Goal: Obtain resource: Download file/media

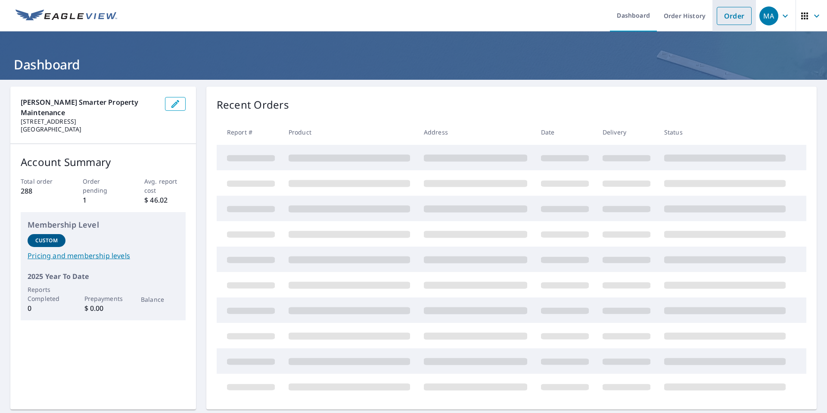
click at [733, 24] on link "Order" at bounding box center [734, 16] width 35 height 18
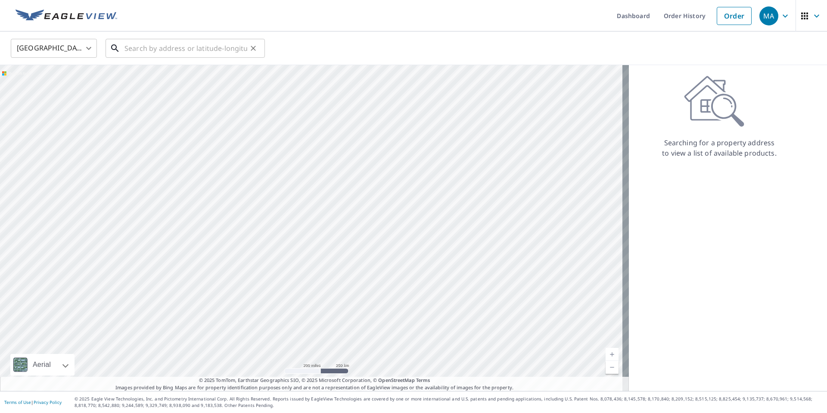
click at [205, 52] on input "text" at bounding box center [185, 48] width 123 height 24
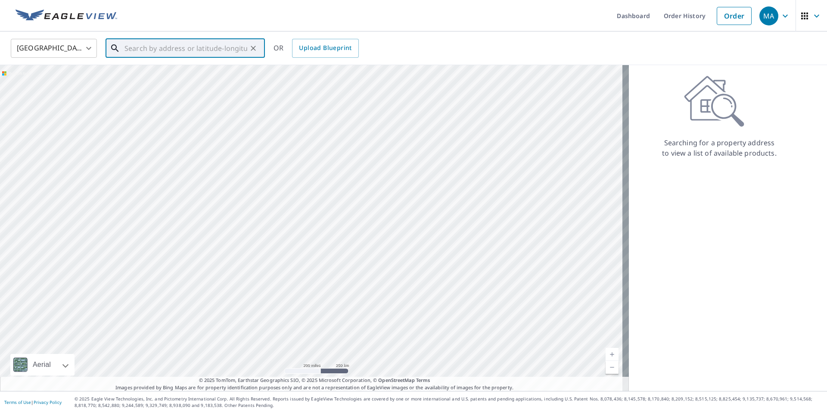
paste input "[STREET_ADDRESS]"
click at [185, 86] on p "[GEOGRAPHIC_DATA], TN 38016" at bounding box center [190, 82] width 135 height 9
type input "[STREET_ADDRESS][PERSON_NAME]"
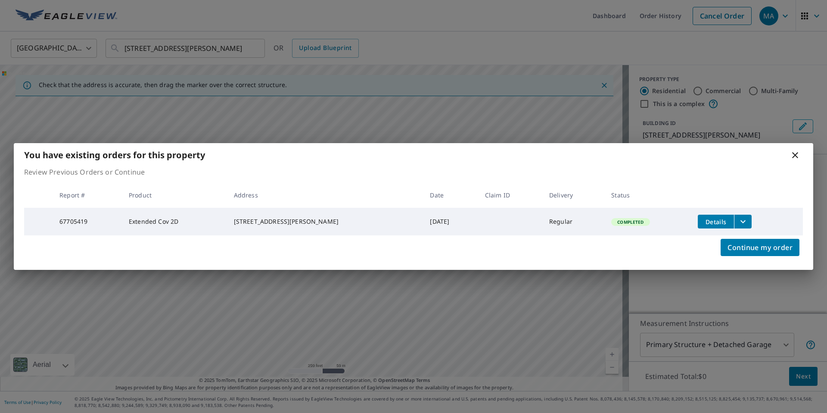
click at [738, 217] on icon "filesDropdownBtn-67705419" at bounding box center [743, 221] width 10 height 10
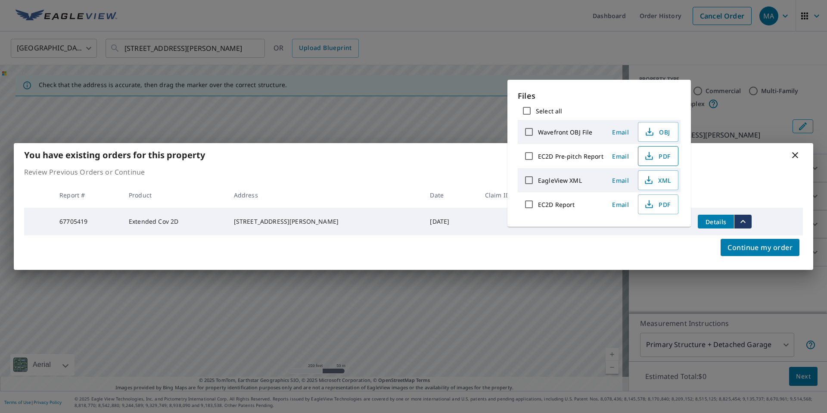
click at [666, 157] on span "PDF" at bounding box center [657, 156] width 28 height 10
click at [665, 204] on span "PDF" at bounding box center [657, 204] width 28 height 10
